Goal: Information Seeking & Learning: Learn about a topic

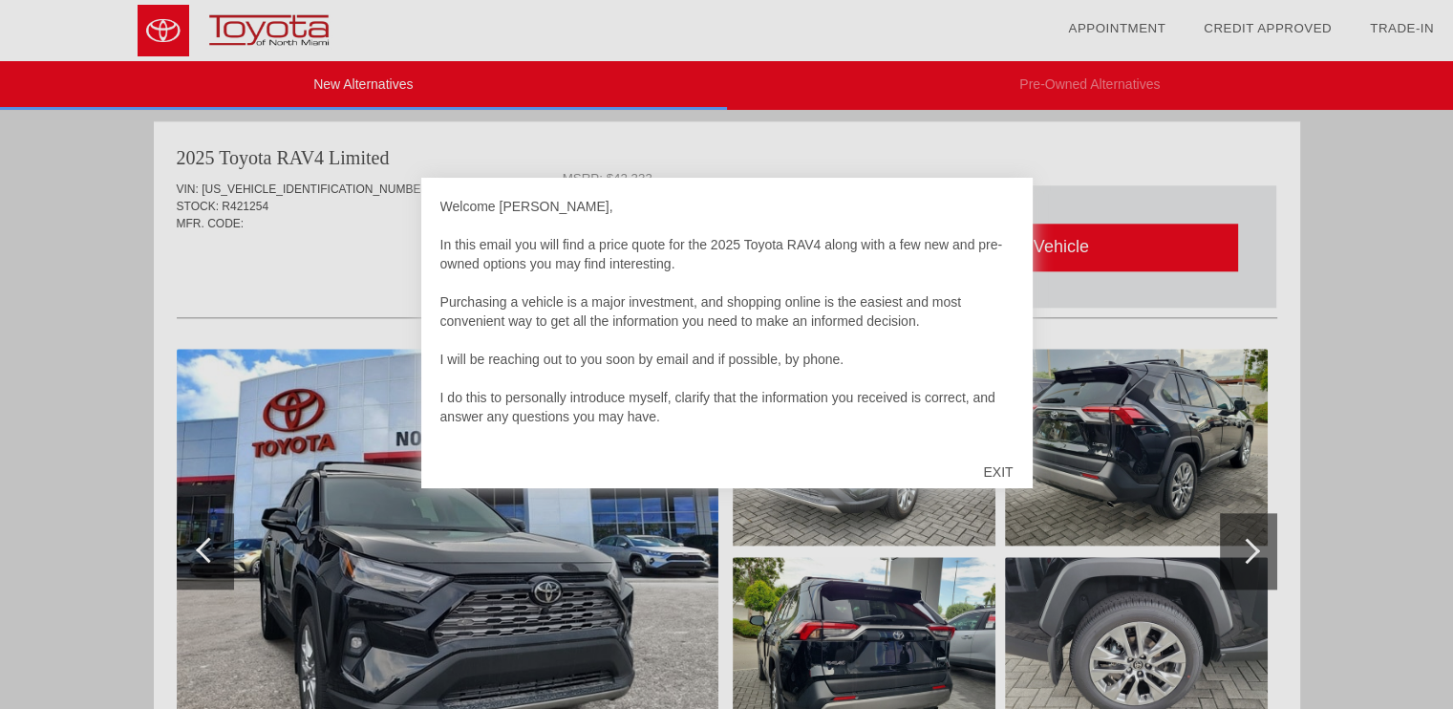
scroll to position [1952, 0]
click at [1128, 140] on div at bounding box center [726, 354] width 1453 height 709
click at [332, 255] on div at bounding box center [726, 354] width 1453 height 709
click at [1020, 469] on div "EXIT" at bounding box center [998, 471] width 68 height 57
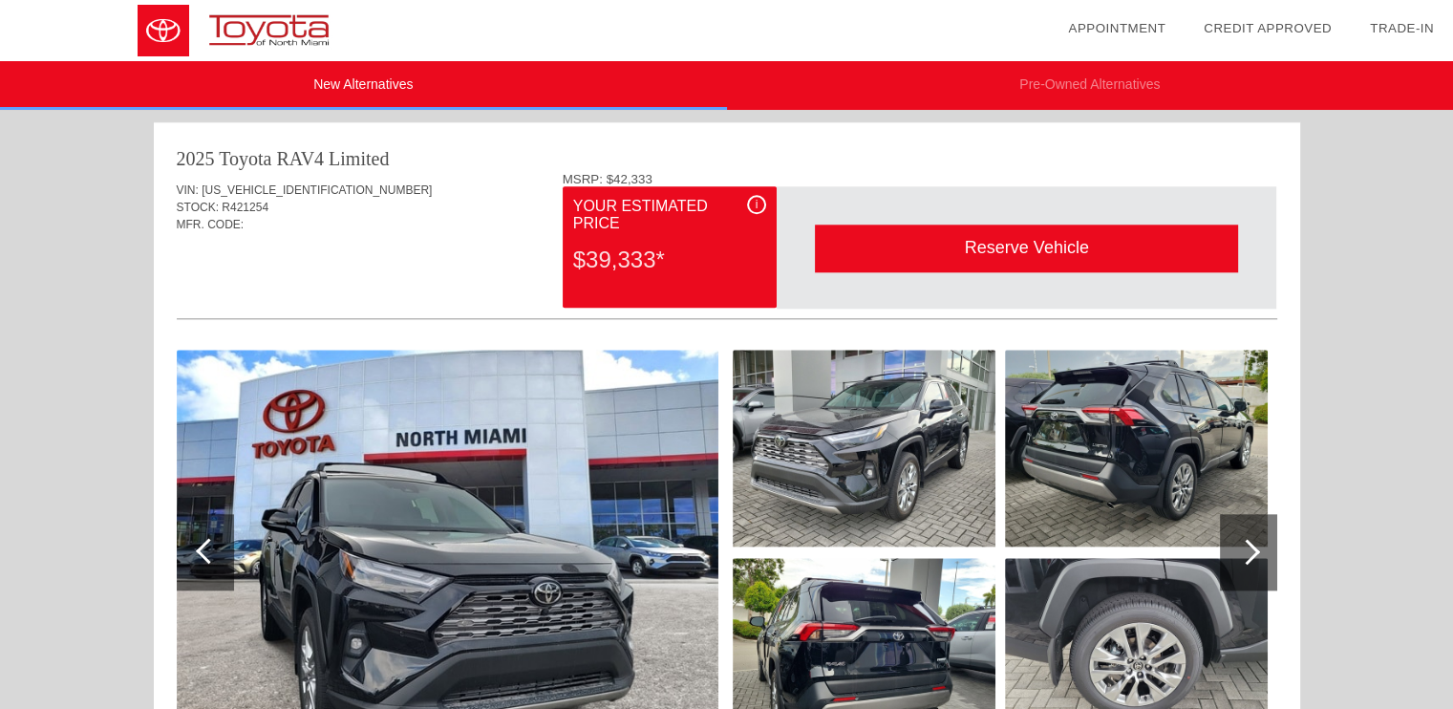
click at [993, 462] on img at bounding box center [864, 448] width 263 height 197
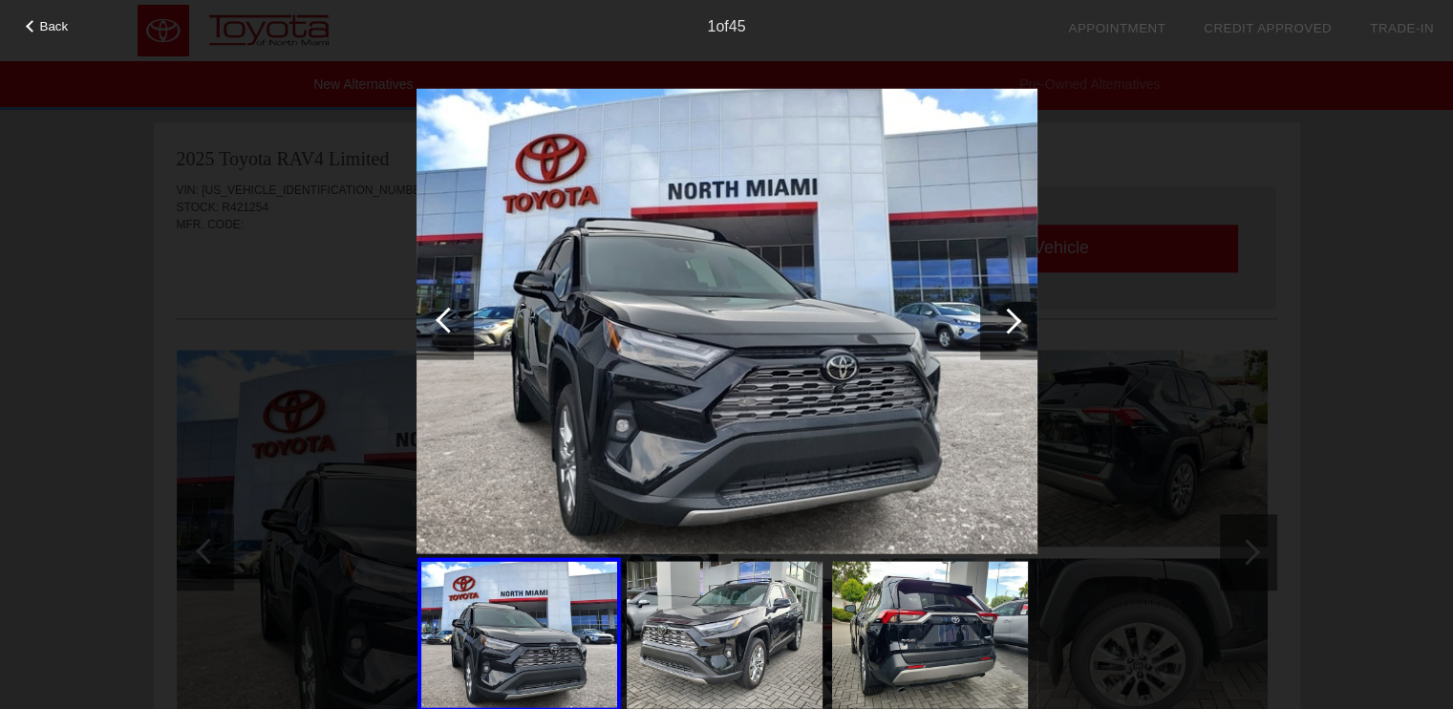
click at [32, 27] on div at bounding box center [32, 26] width 12 height 12
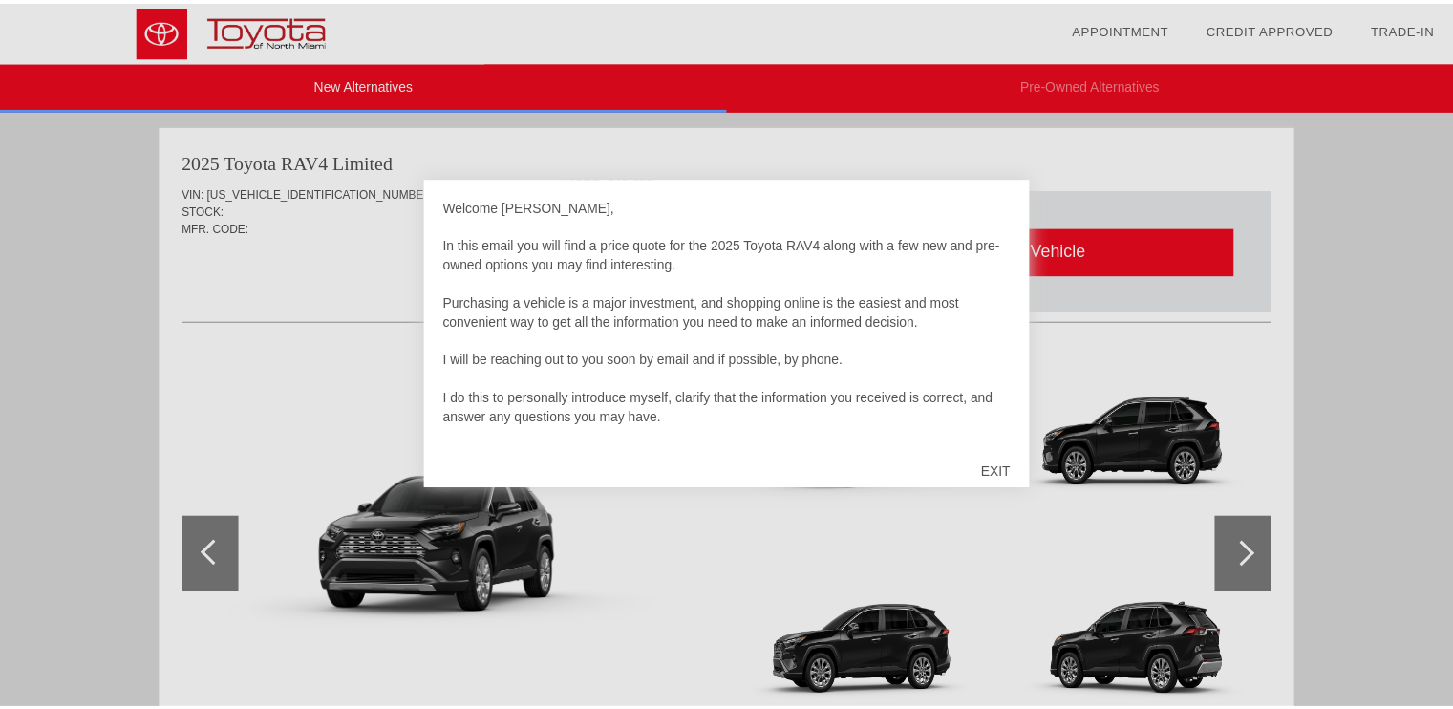
scroll to position [1176, 0]
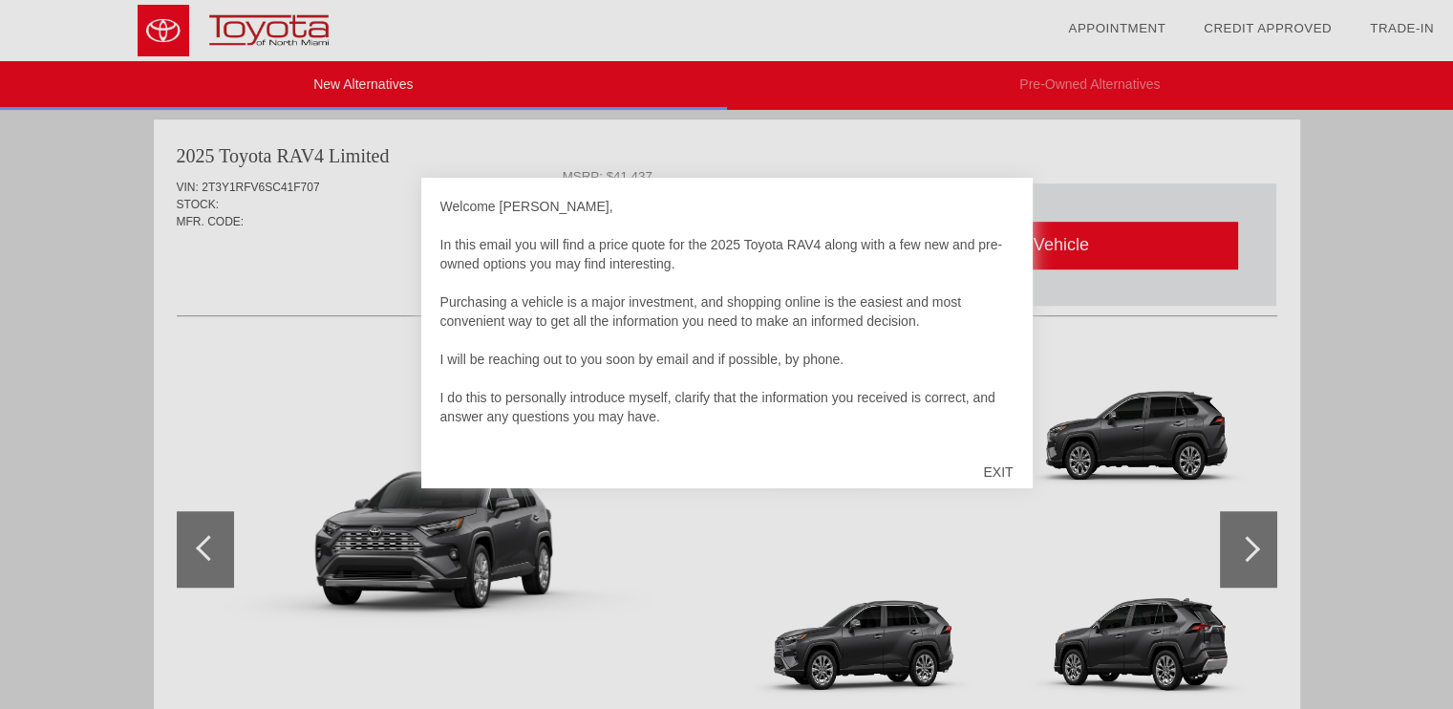
click at [1001, 477] on div "EXIT" at bounding box center [998, 471] width 68 height 57
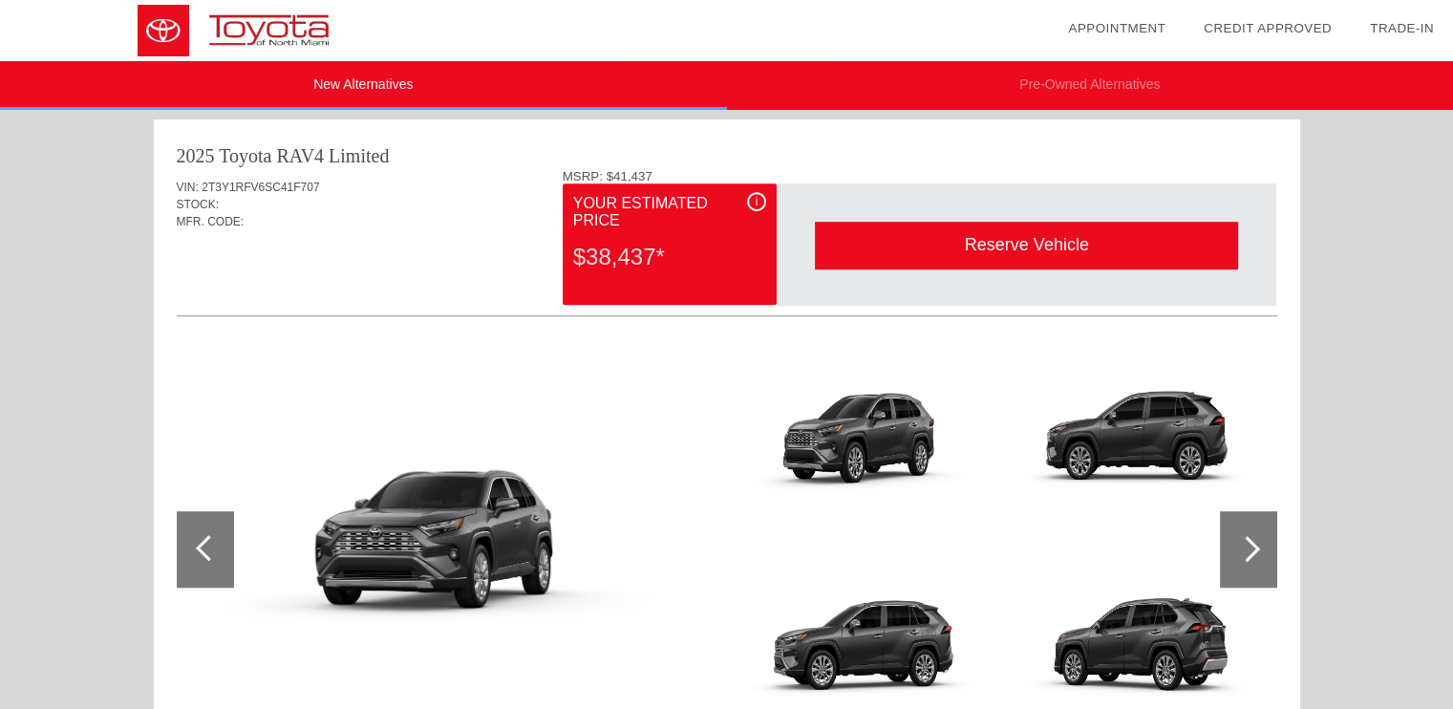
scroll to position [1180, 0]
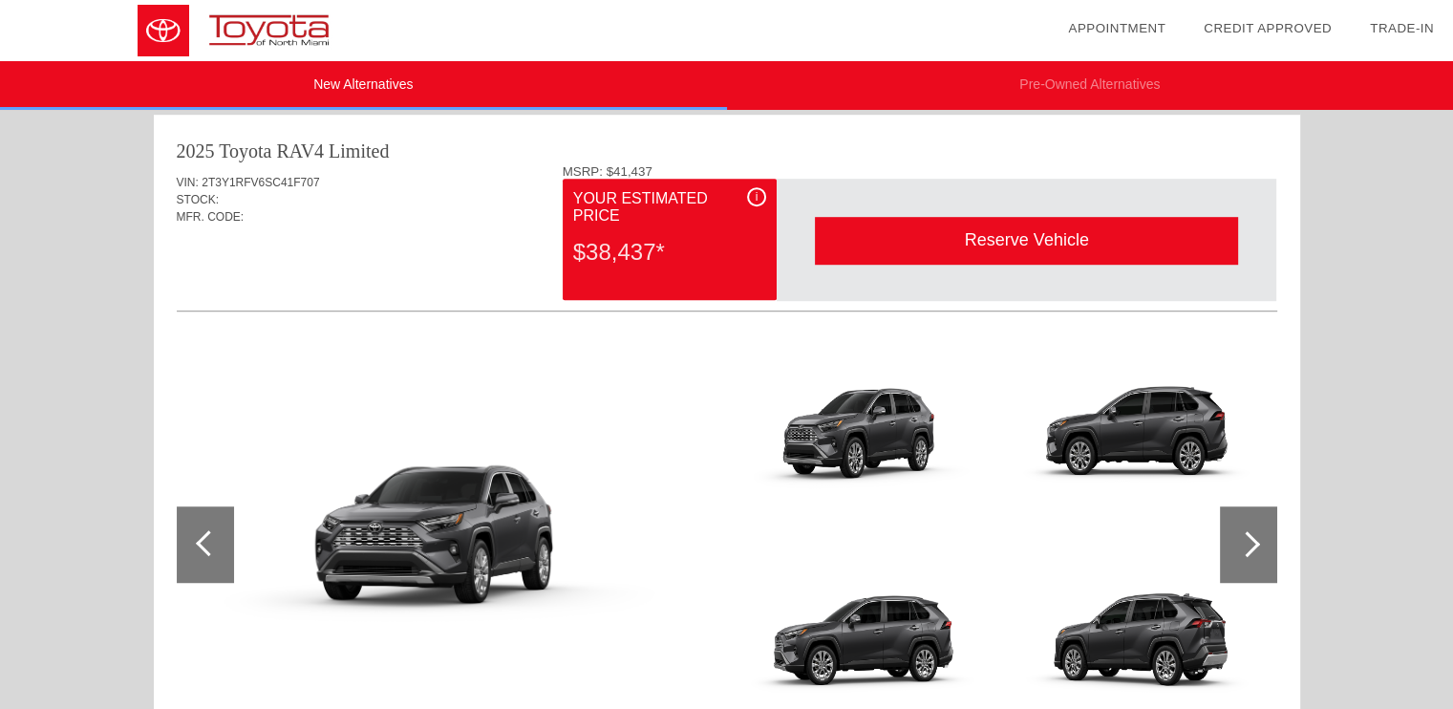
click at [1253, 535] on div at bounding box center [1248, 544] width 57 height 76
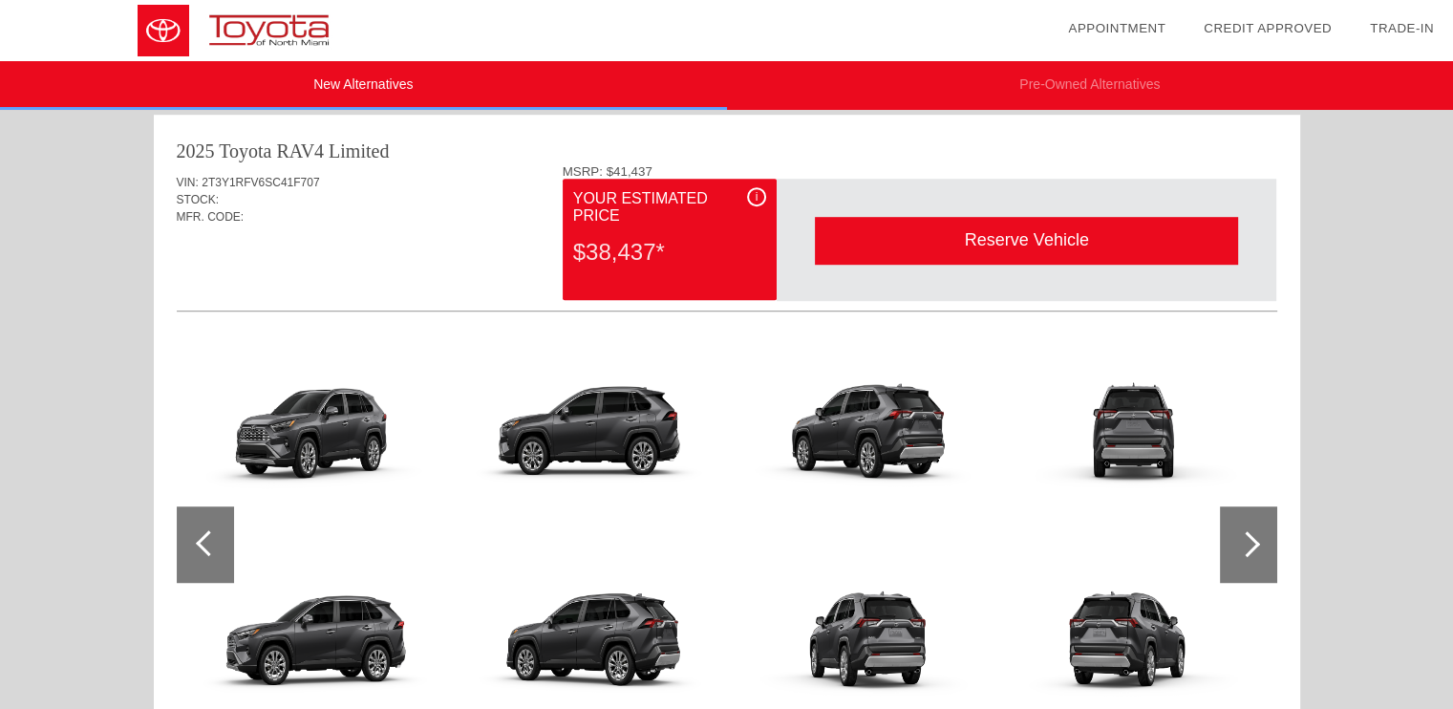
click at [1253, 542] on div at bounding box center [1247, 544] width 26 height 26
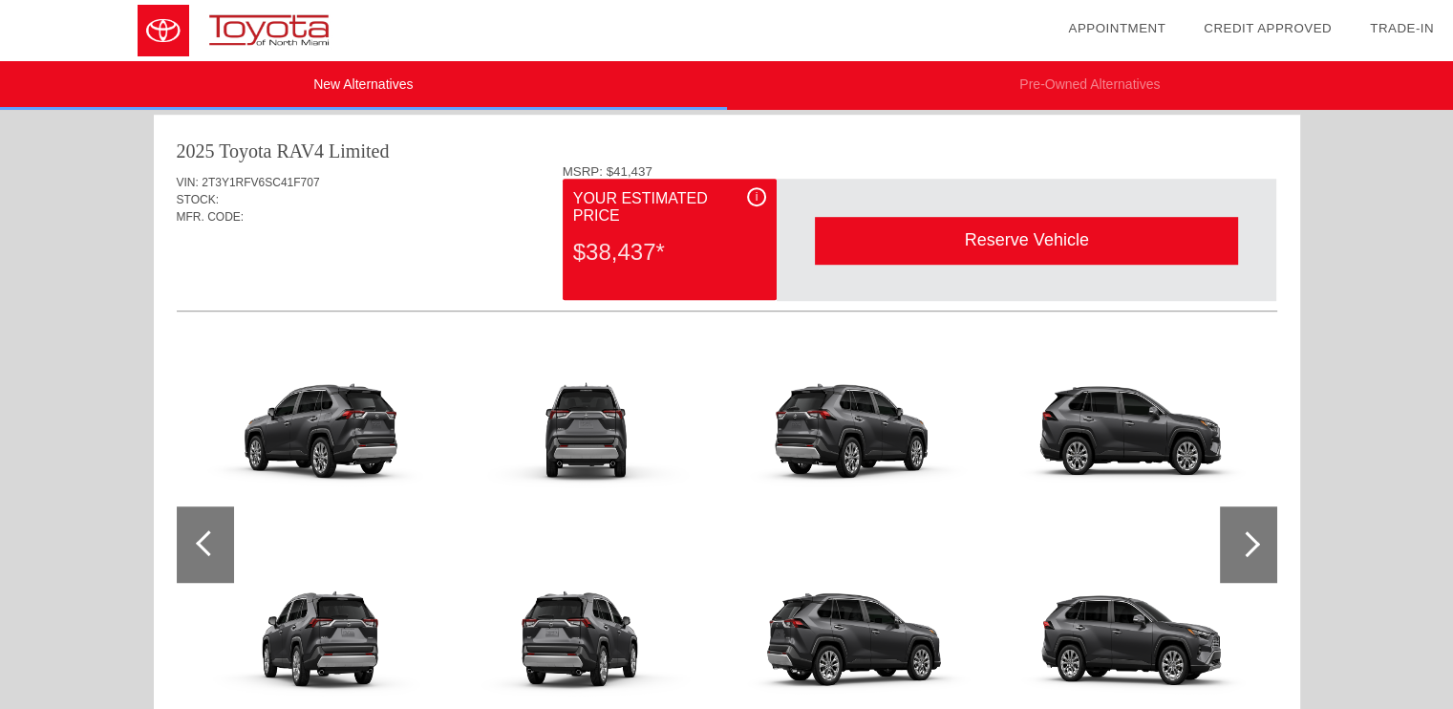
click at [1261, 549] on div at bounding box center [1248, 544] width 57 height 76
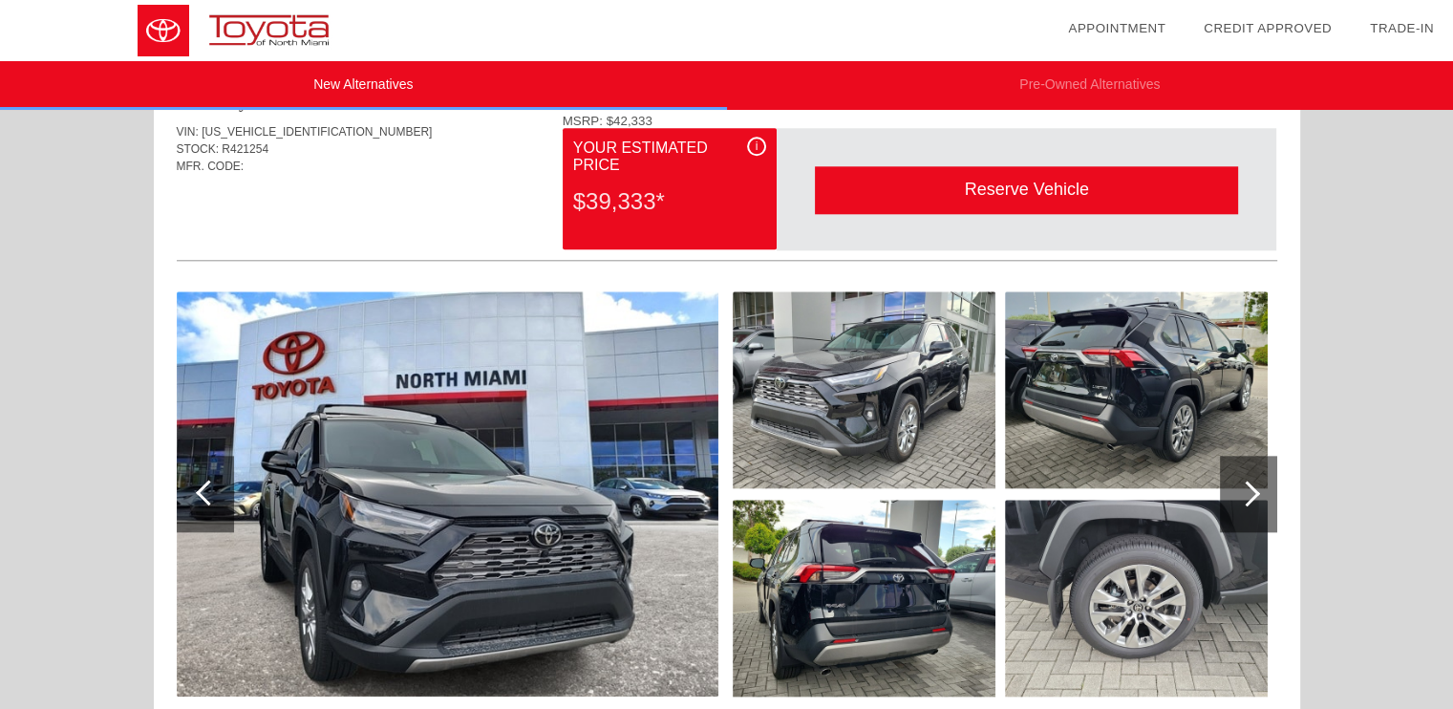
scroll to position [2014, 0]
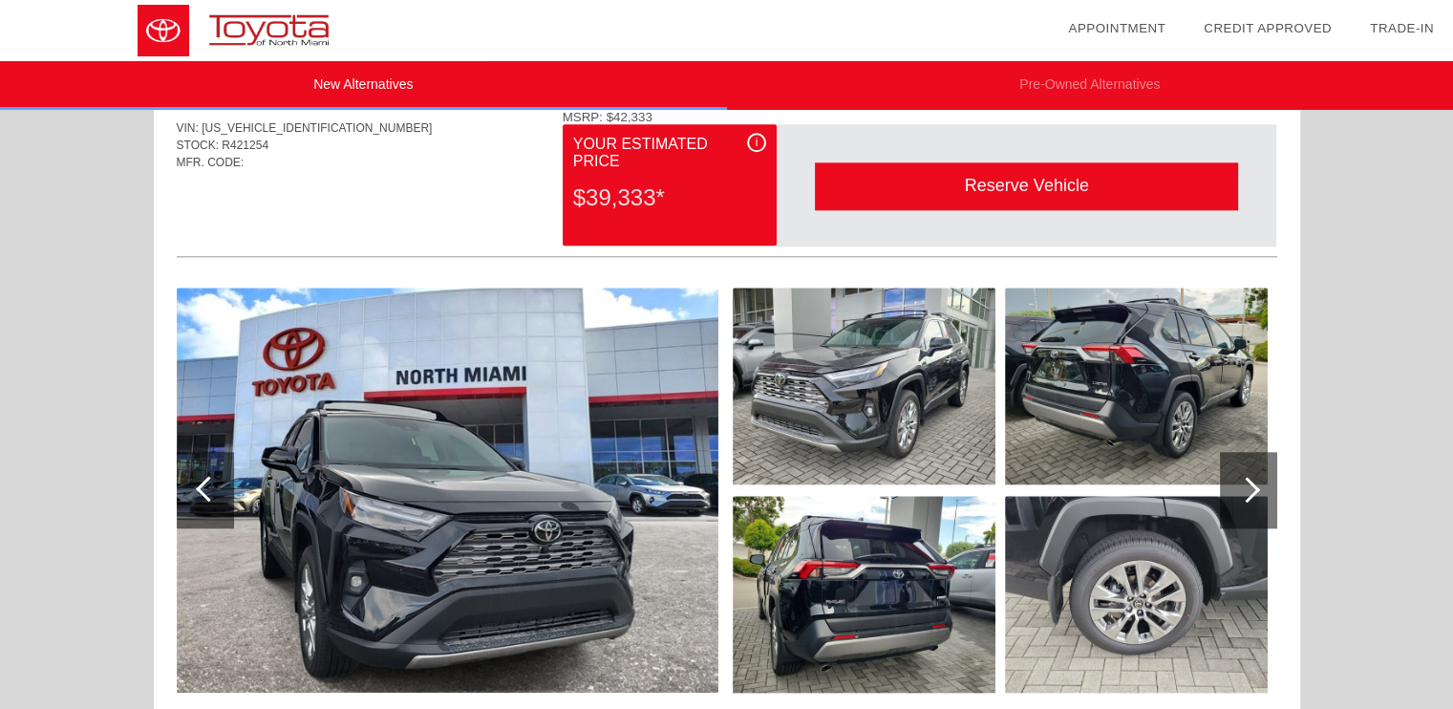
click at [1264, 478] on div at bounding box center [1248, 490] width 57 height 76
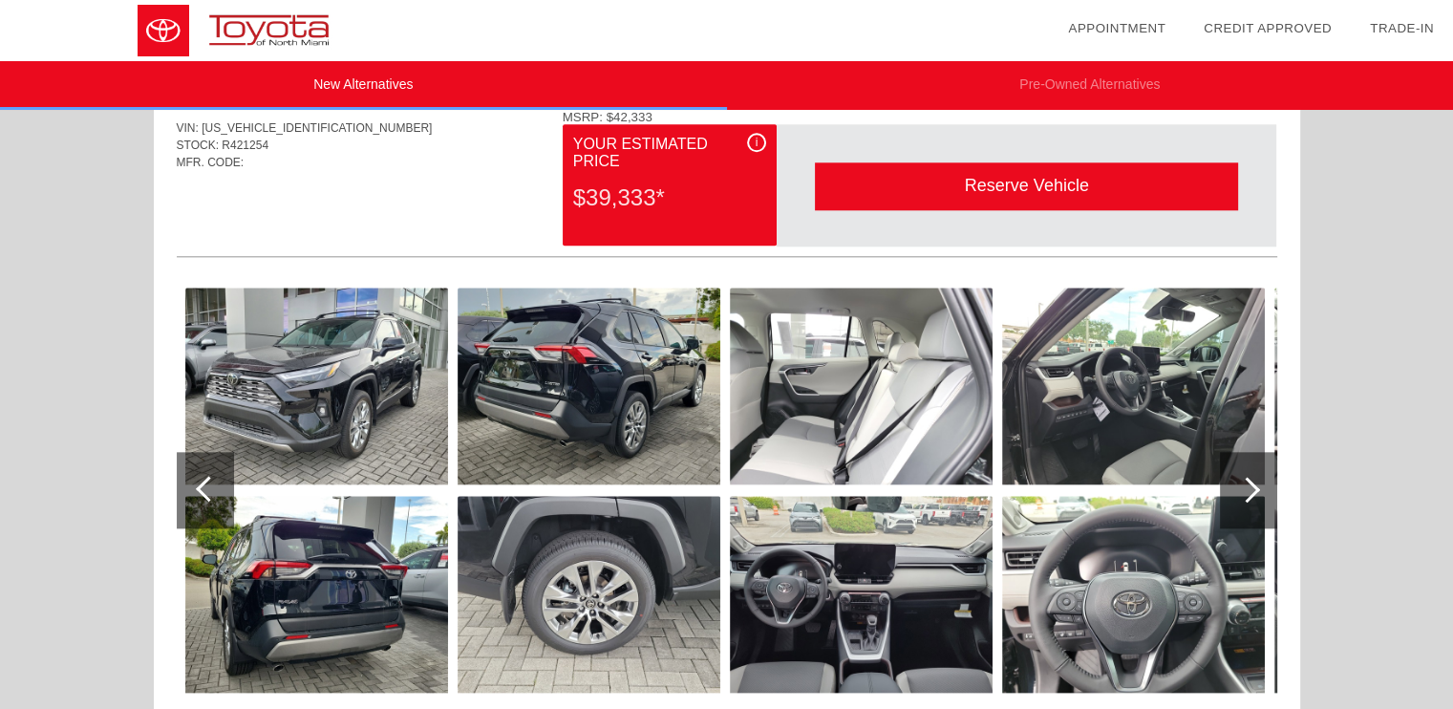
click at [1262, 498] on div at bounding box center [1248, 490] width 57 height 76
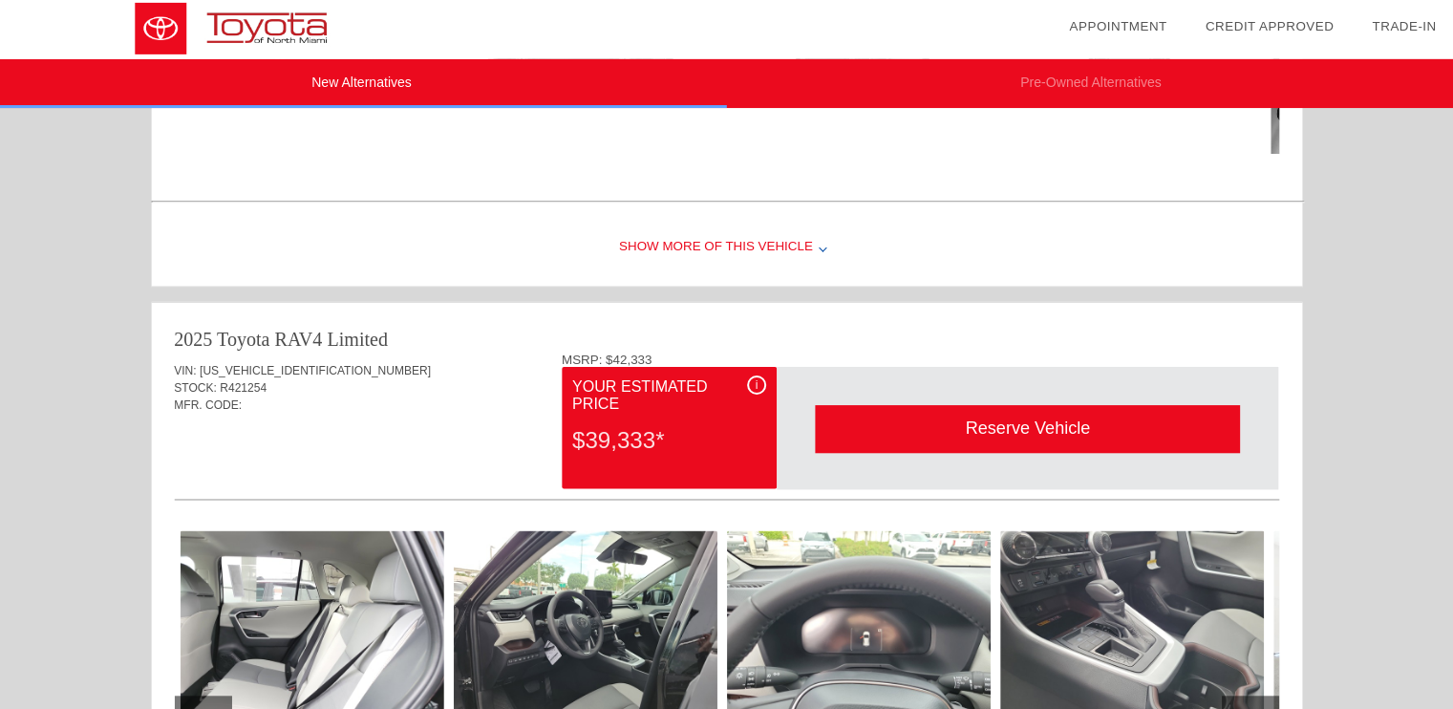
scroll to position [1773, 0]
